Goal: Complete application form: Complete application form

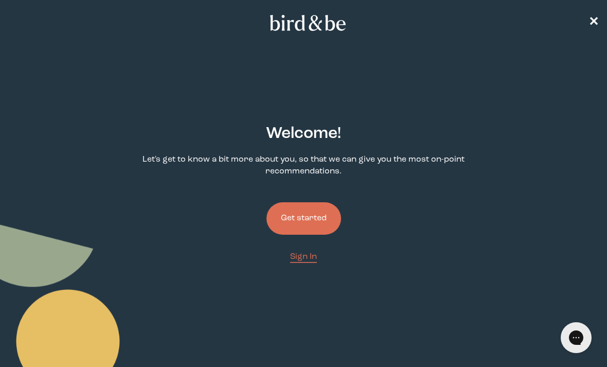
click at [325, 222] on button "Get started" at bounding box center [304, 218] width 75 height 32
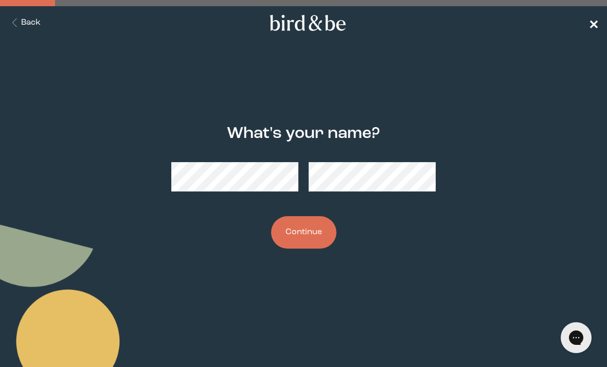
click at [598, 26] on span "✕" at bounding box center [594, 23] width 10 height 12
click at [590, 22] on span "✕" at bounding box center [594, 23] width 10 height 12
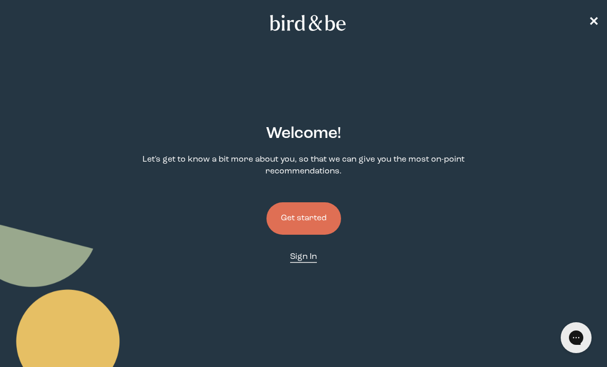
click at [298, 263] on link "Sign In" at bounding box center [303, 257] width 27 height 12
click at [320, 229] on button "Get started" at bounding box center [304, 218] width 75 height 32
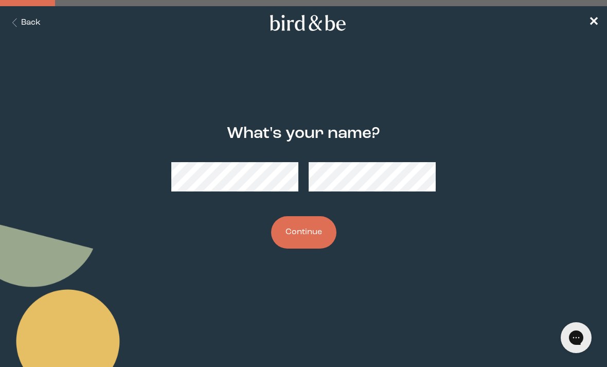
click at [308, 240] on button "Continue" at bounding box center [303, 232] width 65 height 32
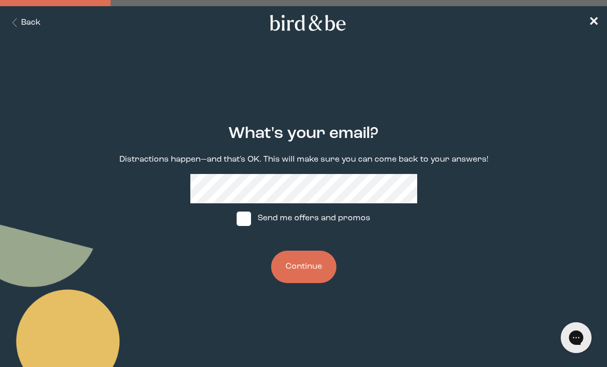
click at [308, 275] on button "Continue" at bounding box center [303, 267] width 65 height 32
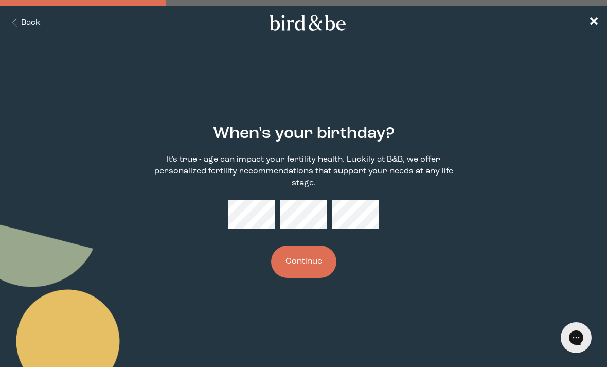
click at [318, 271] on button "Continue" at bounding box center [303, 262] width 65 height 32
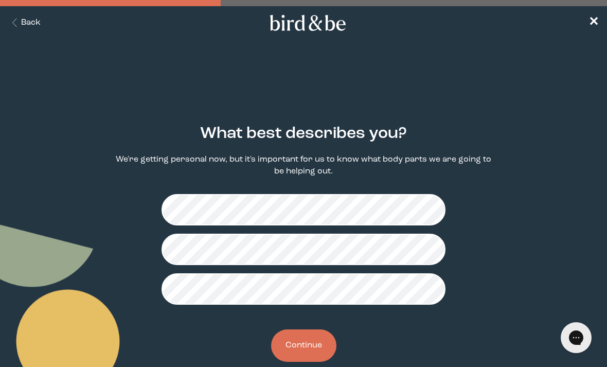
scroll to position [24, 0]
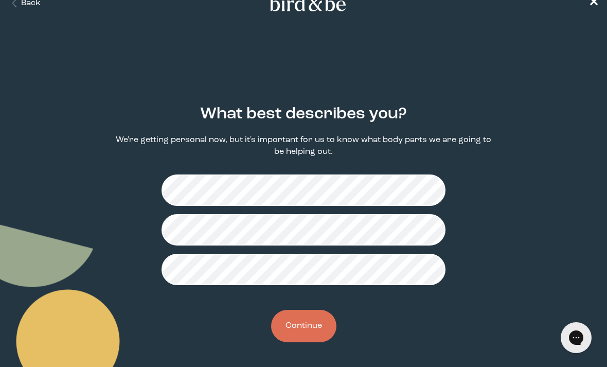
click at [315, 334] on button "Continue" at bounding box center [303, 326] width 65 height 32
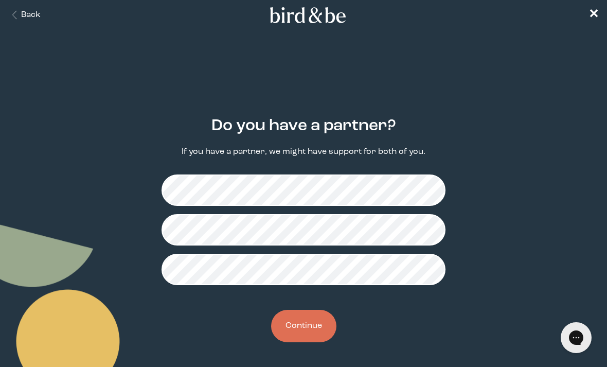
click at [314, 329] on button "Continue" at bounding box center [303, 326] width 65 height 32
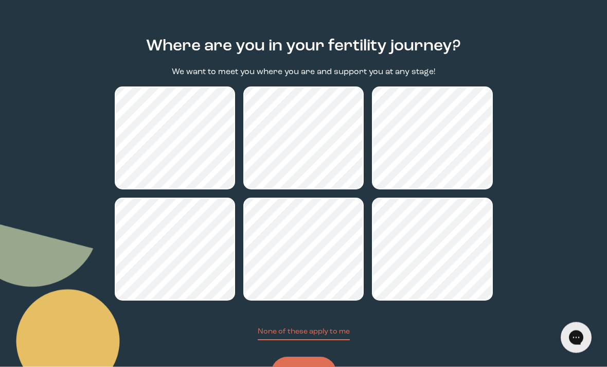
scroll to position [87, 0]
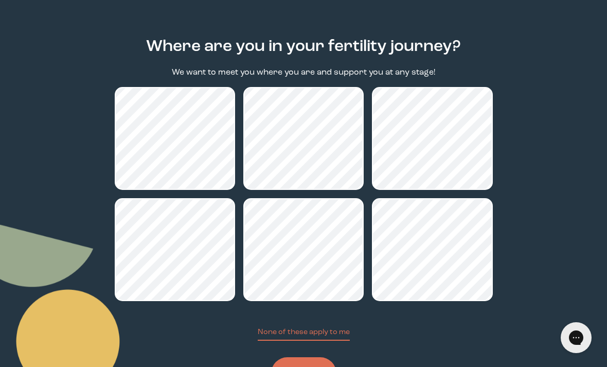
click at [320, 367] on button "Continue" at bounding box center [303, 373] width 65 height 32
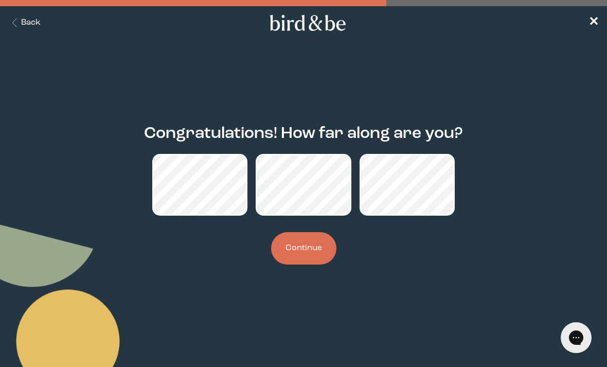
click at [313, 258] on button "Continue" at bounding box center [303, 248] width 65 height 32
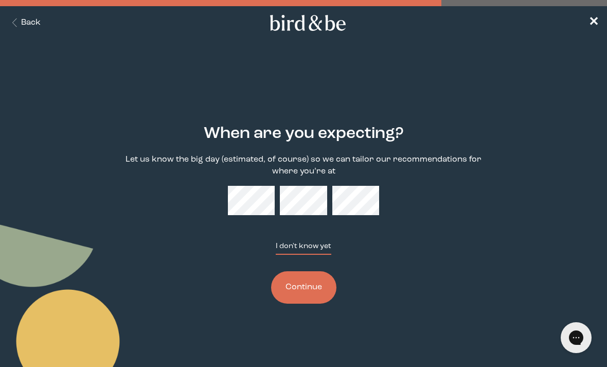
click at [325, 254] on button "I don't know yet" at bounding box center [304, 248] width 56 height 14
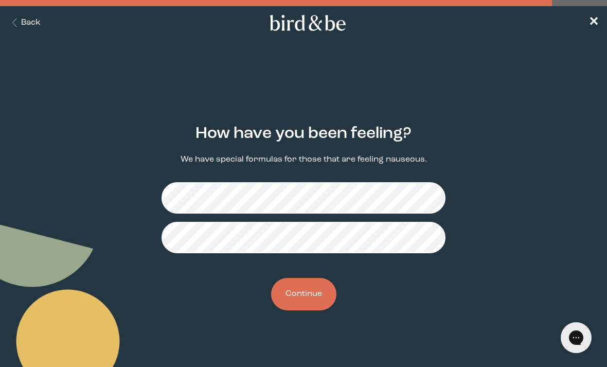
click at [313, 296] on button "Continue" at bounding box center [303, 294] width 65 height 32
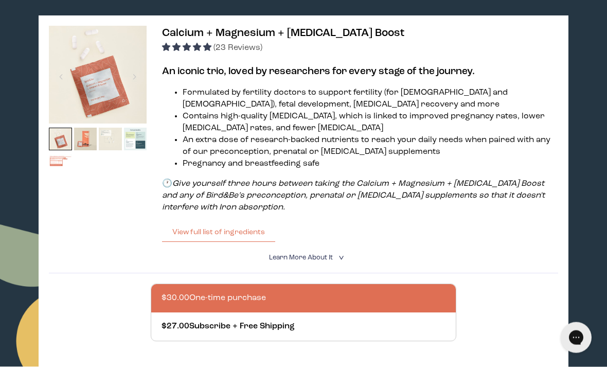
scroll to position [133, 0]
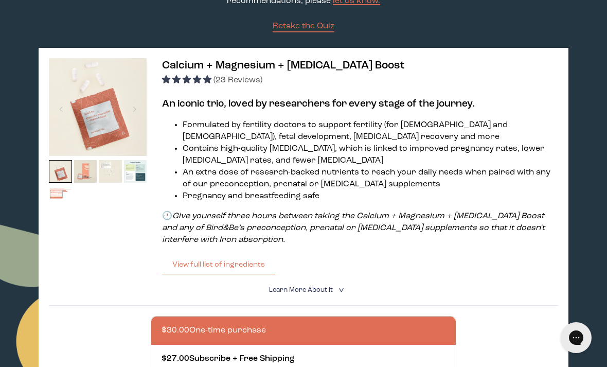
click at [91, 178] on img at bounding box center [85, 171] width 23 height 23
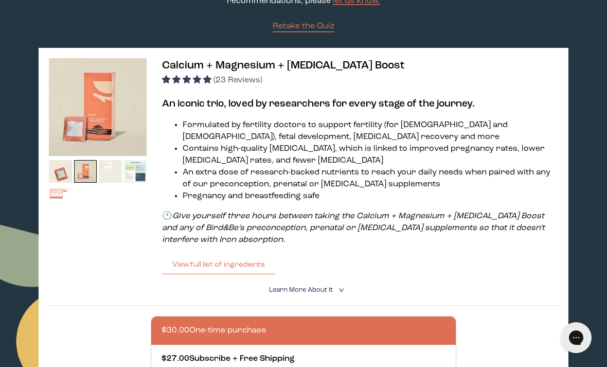
click at [104, 179] on img at bounding box center [110, 171] width 23 height 23
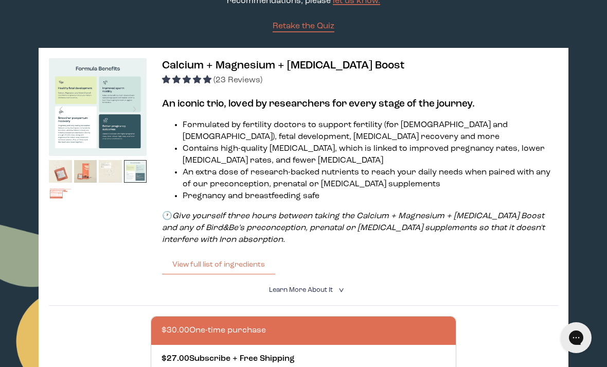
click at [140, 177] on img at bounding box center [135, 171] width 23 height 23
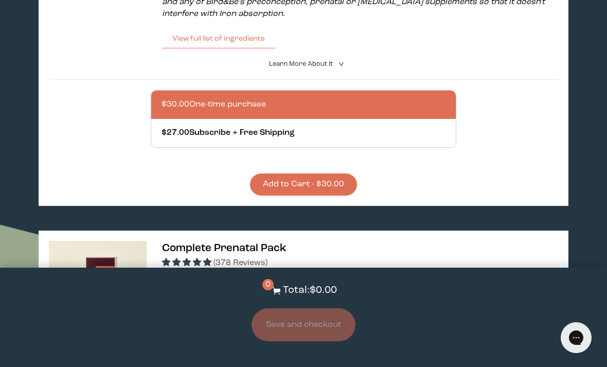
scroll to position [367, 0]
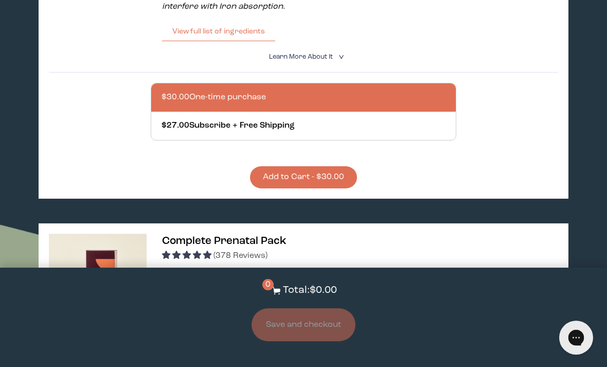
click at [566, 336] on button "Chat with us" at bounding box center [577, 338] width 34 height 34
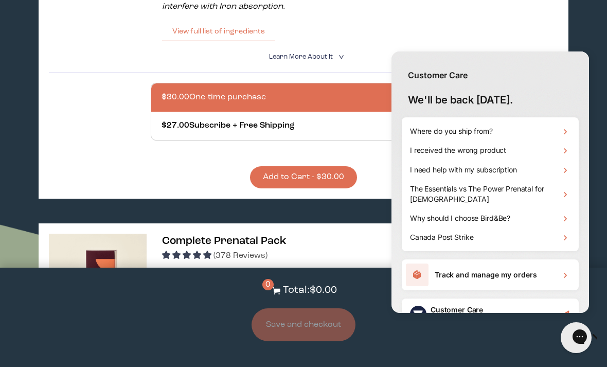
click at [537, 319] on div "Customer Care Leave a message" at bounding box center [490, 314] width 177 height 31
